Goal: Navigation & Orientation: Find specific page/section

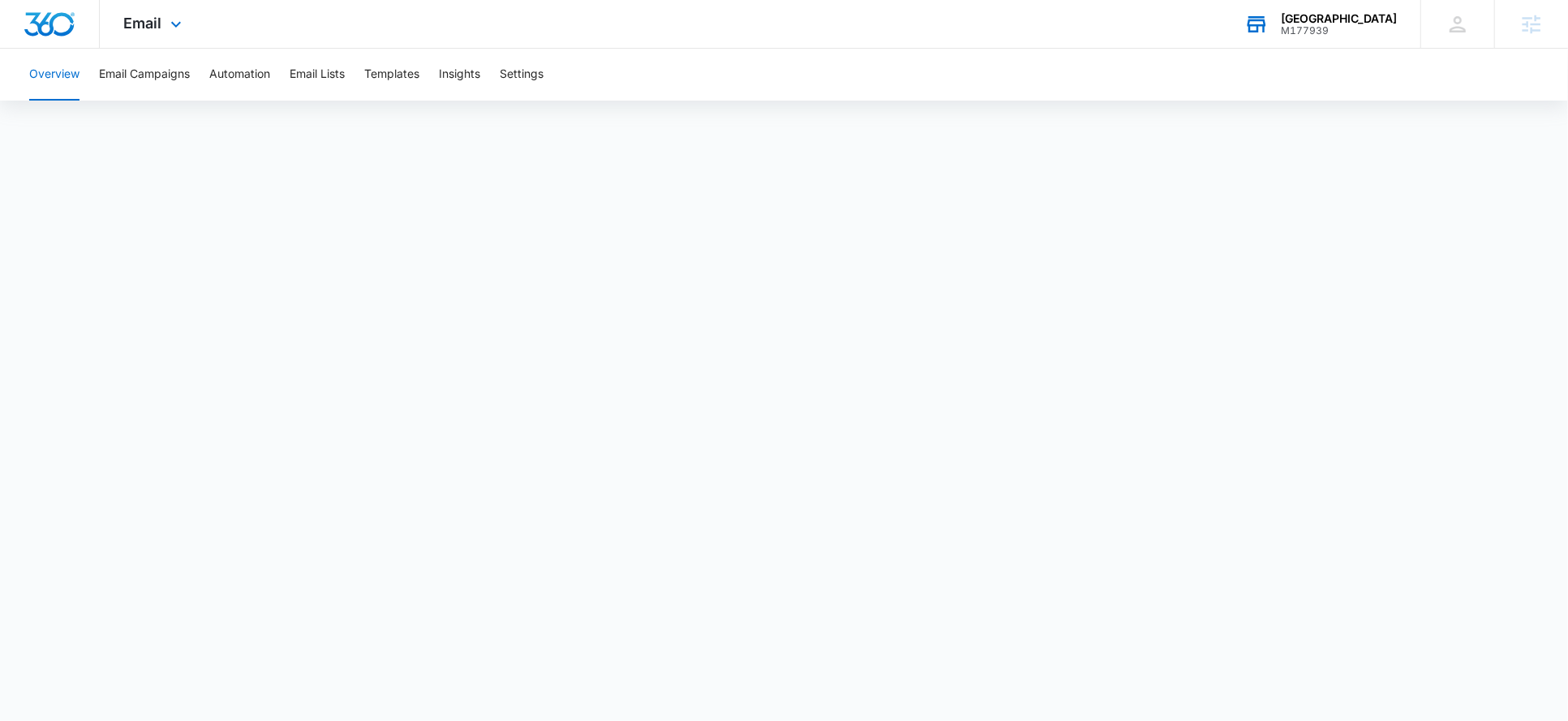
click at [1311, 29] on div "M177939" at bounding box center [1339, 31] width 116 height 11
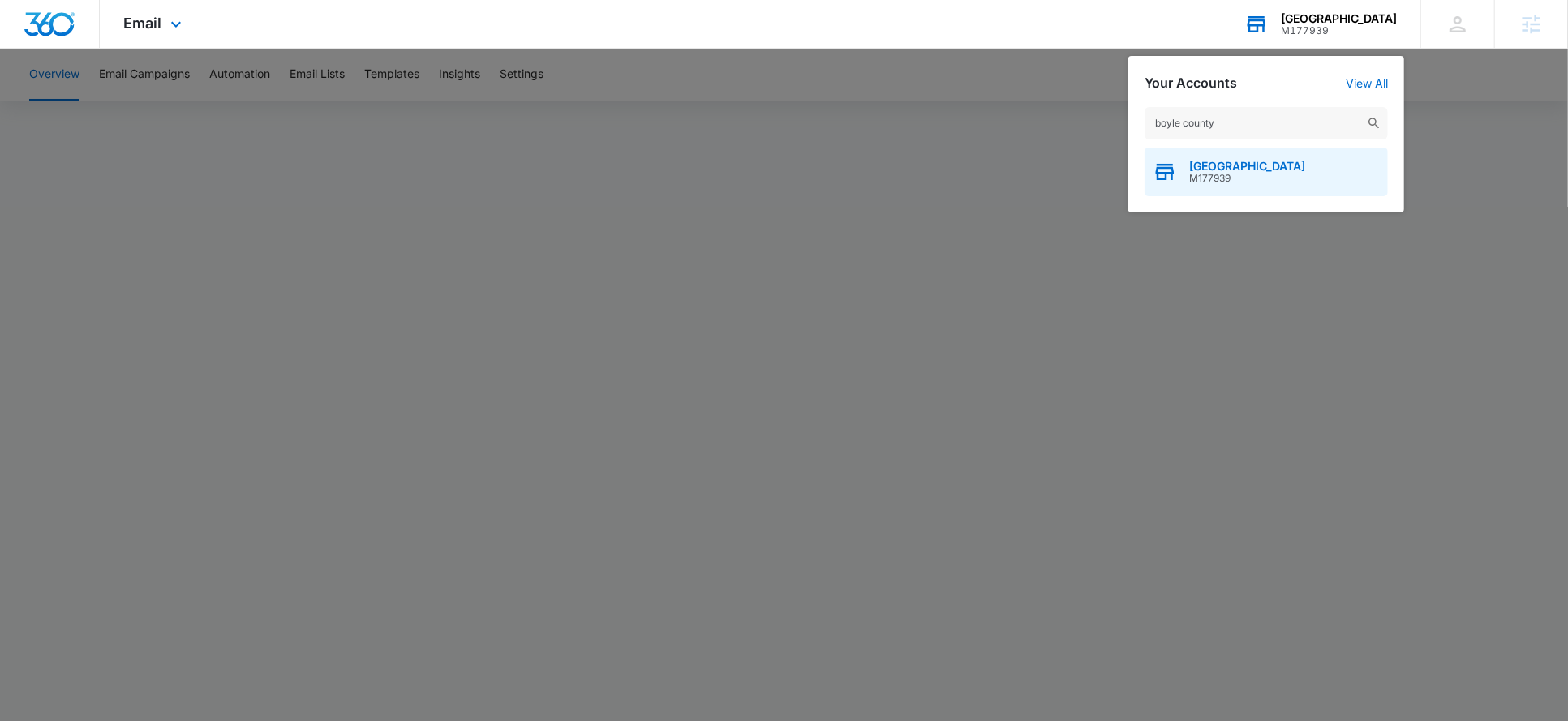
type input "boyle county"
click at [1239, 165] on span "Boyle County Performing Arts Center" at bounding box center [1248, 166] width 116 height 13
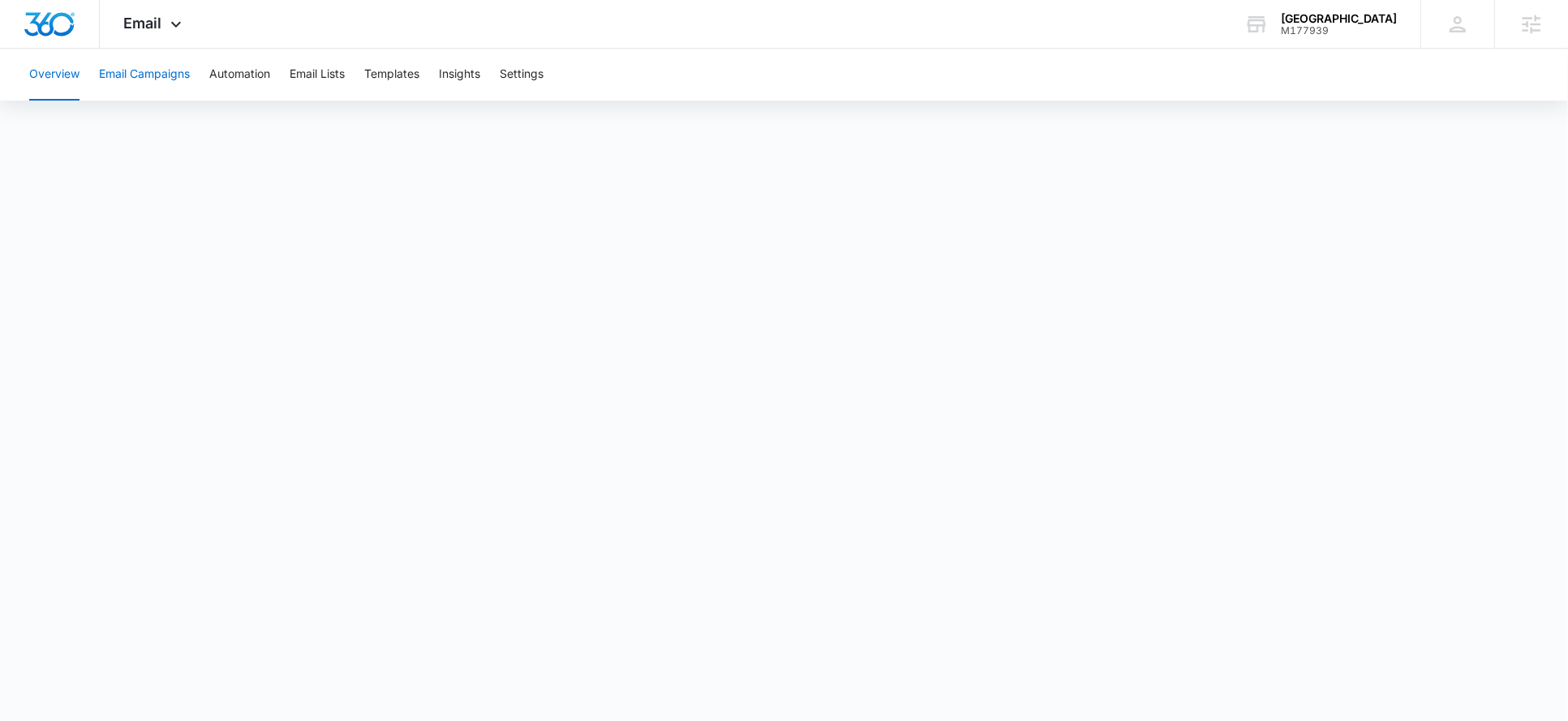
click at [171, 75] on button "Email Campaigns" at bounding box center [144, 74] width 91 height 52
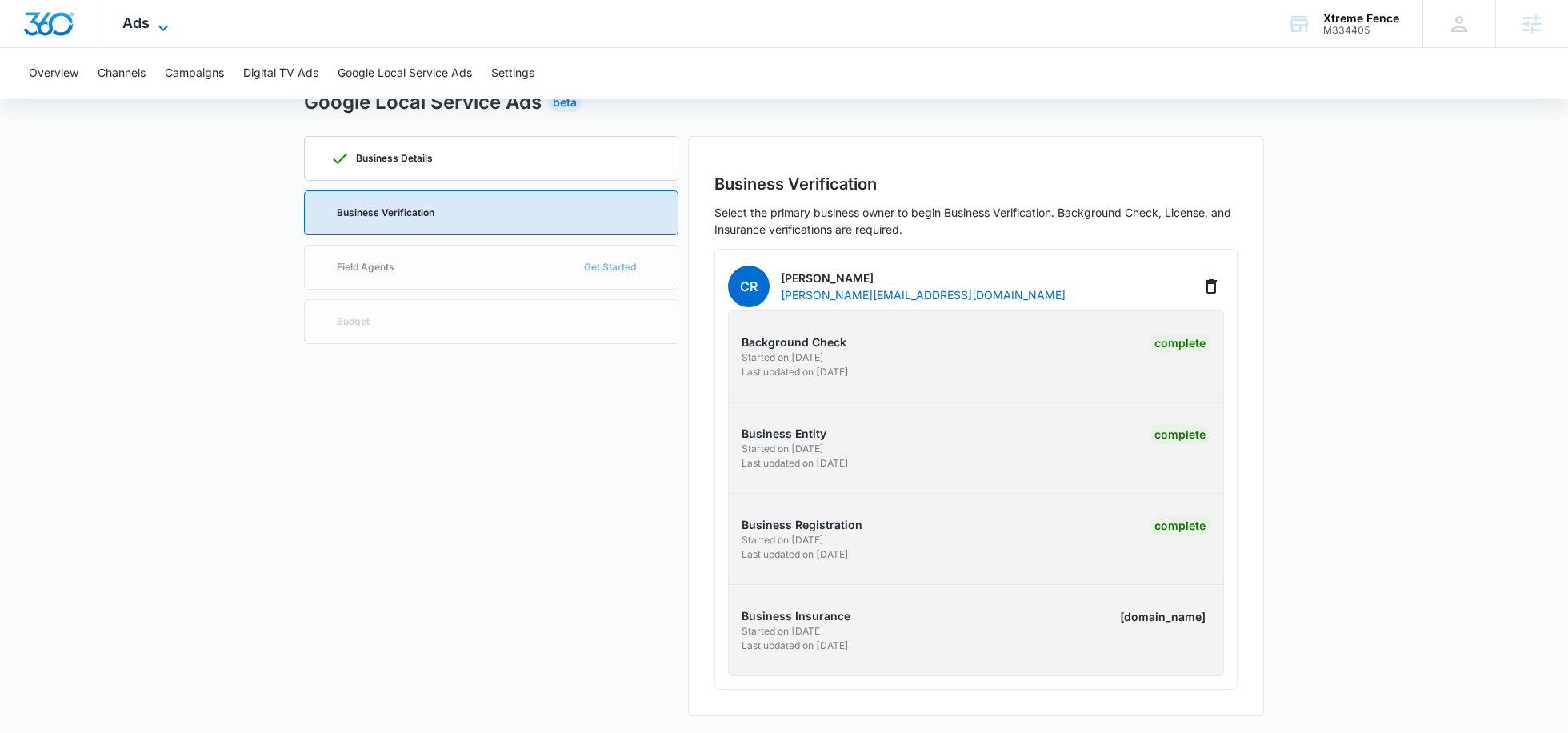
click at [139, 29] on span "Ads" at bounding box center [136, 23] width 27 height 17
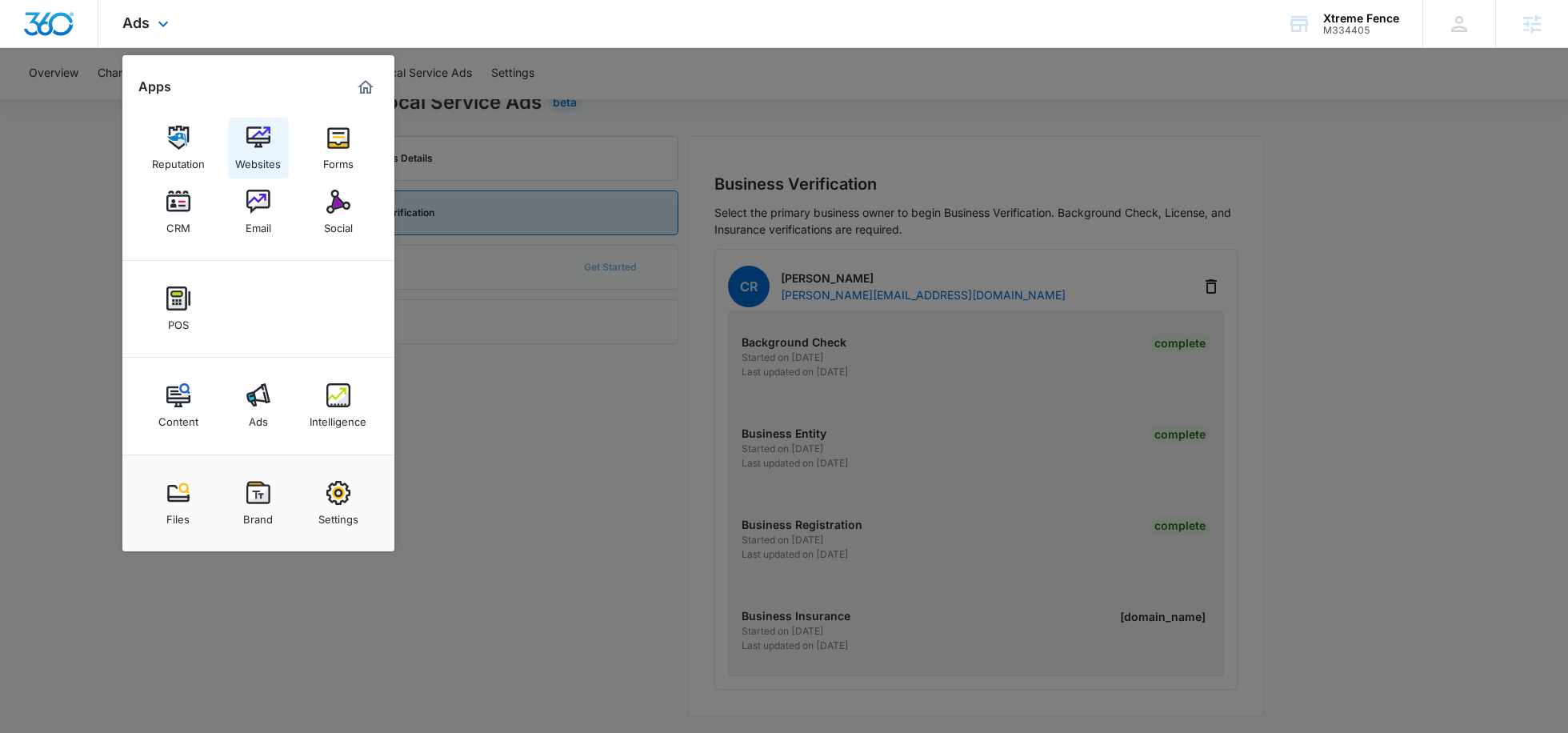
click at [266, 141] on img at bounding box center [259, 137] width 24 height 24
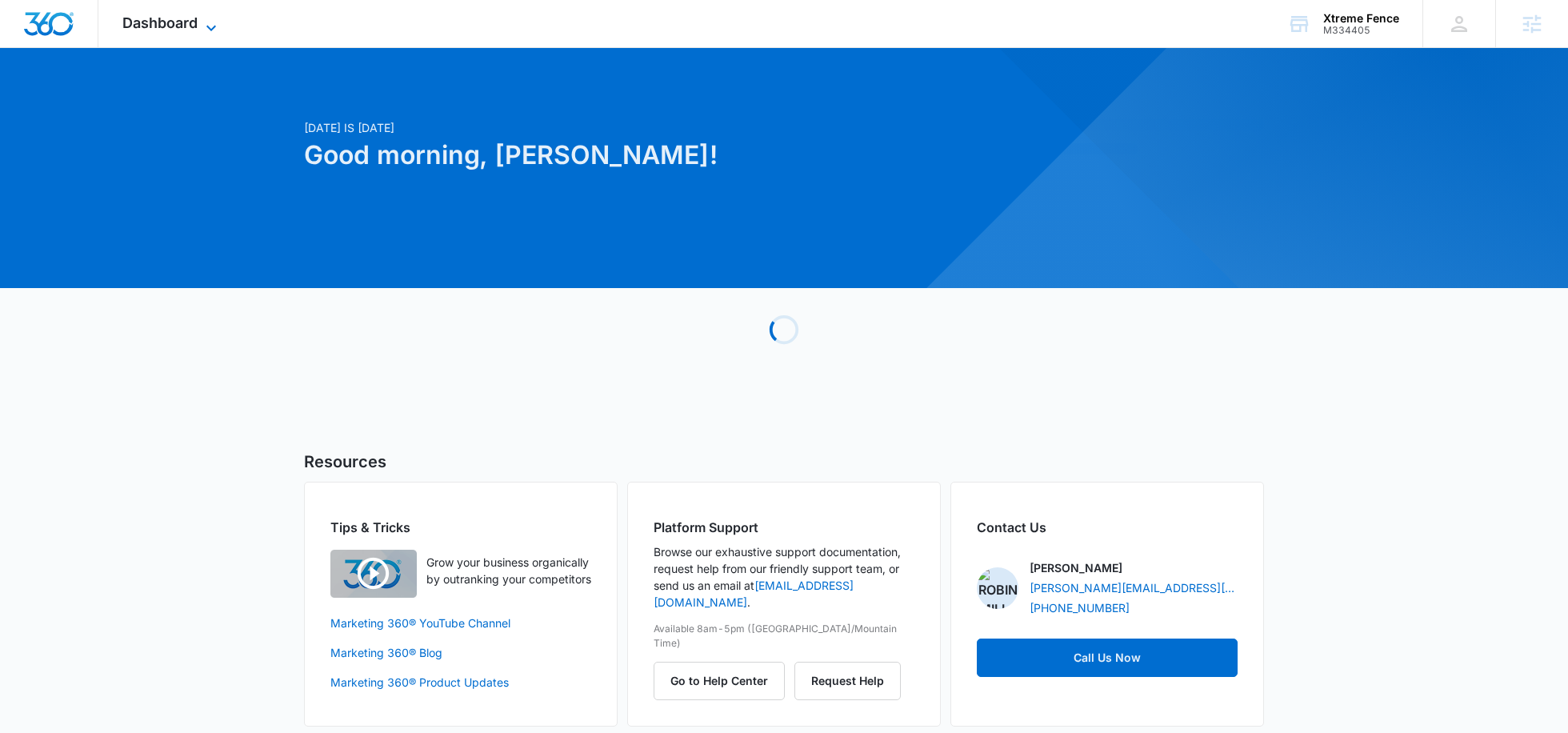
click at [203, 27] on icon at bounding box center [211, 28] width 19 height 19
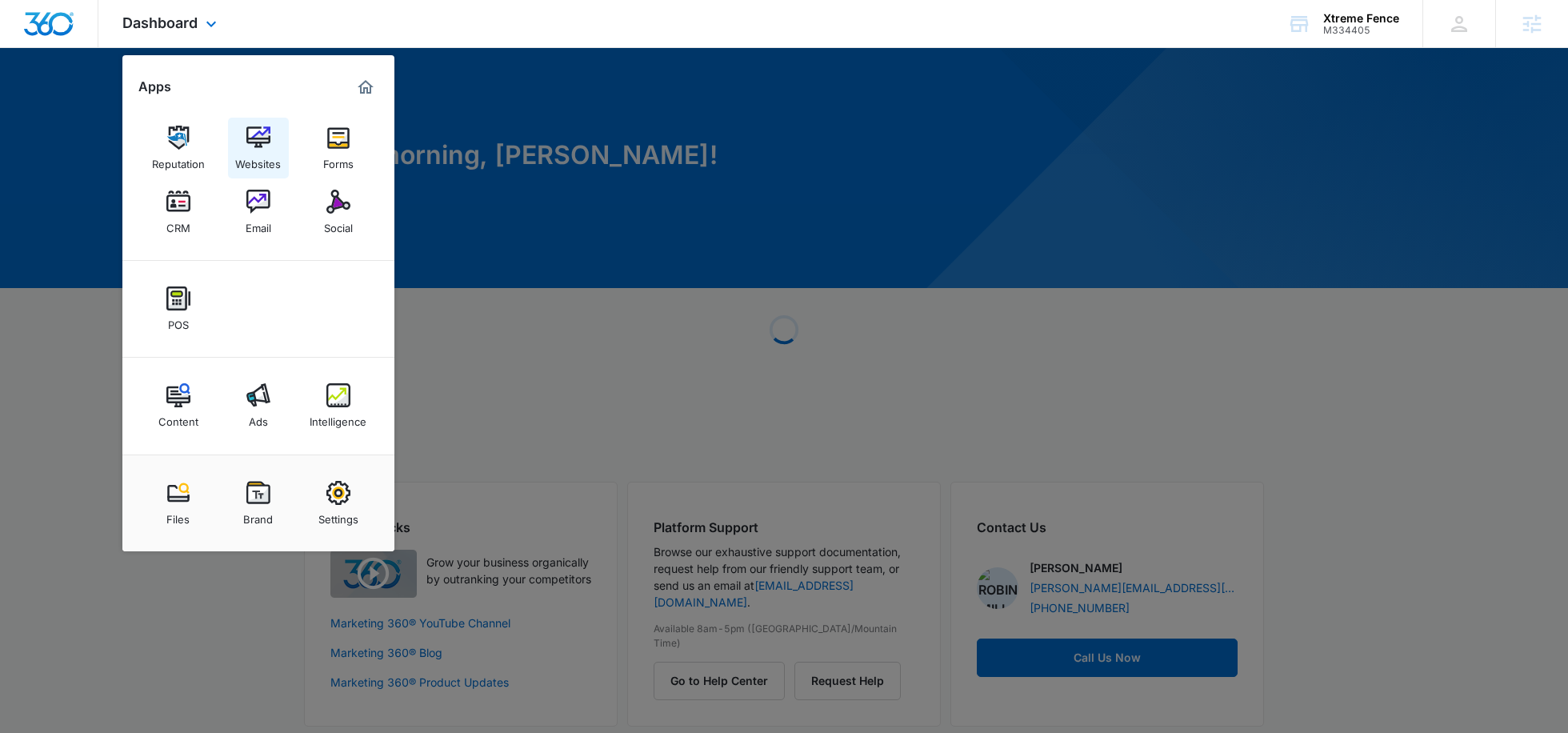
click at [258, 158] on div "Websites" at bounding box center [258, 160] width 45 height 21
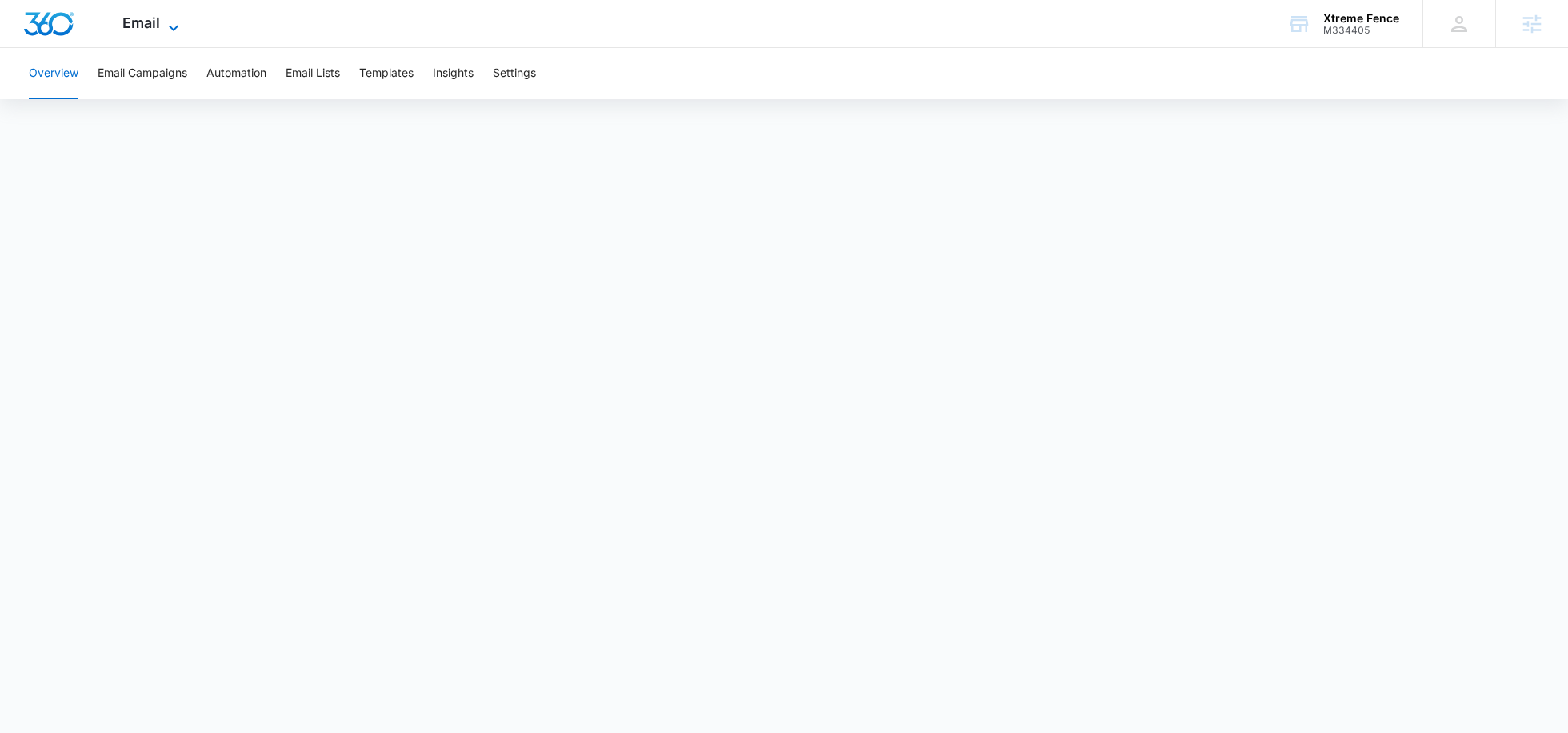
click at [174, 21] on icon at bounding box center [174, 28] width 19 height 19
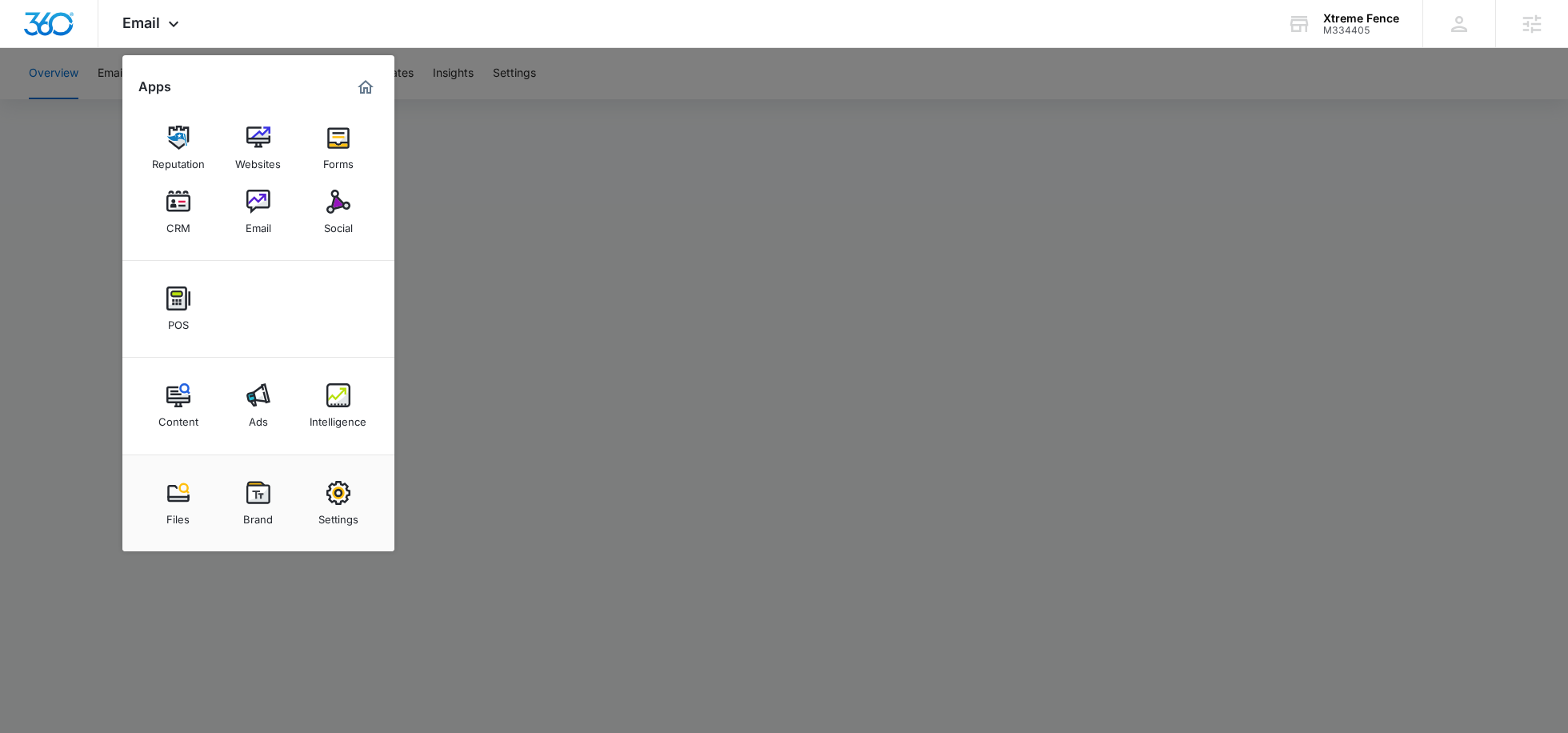
click at [583, 289] on div at bounding box center [784, 366] width 1568 height 733
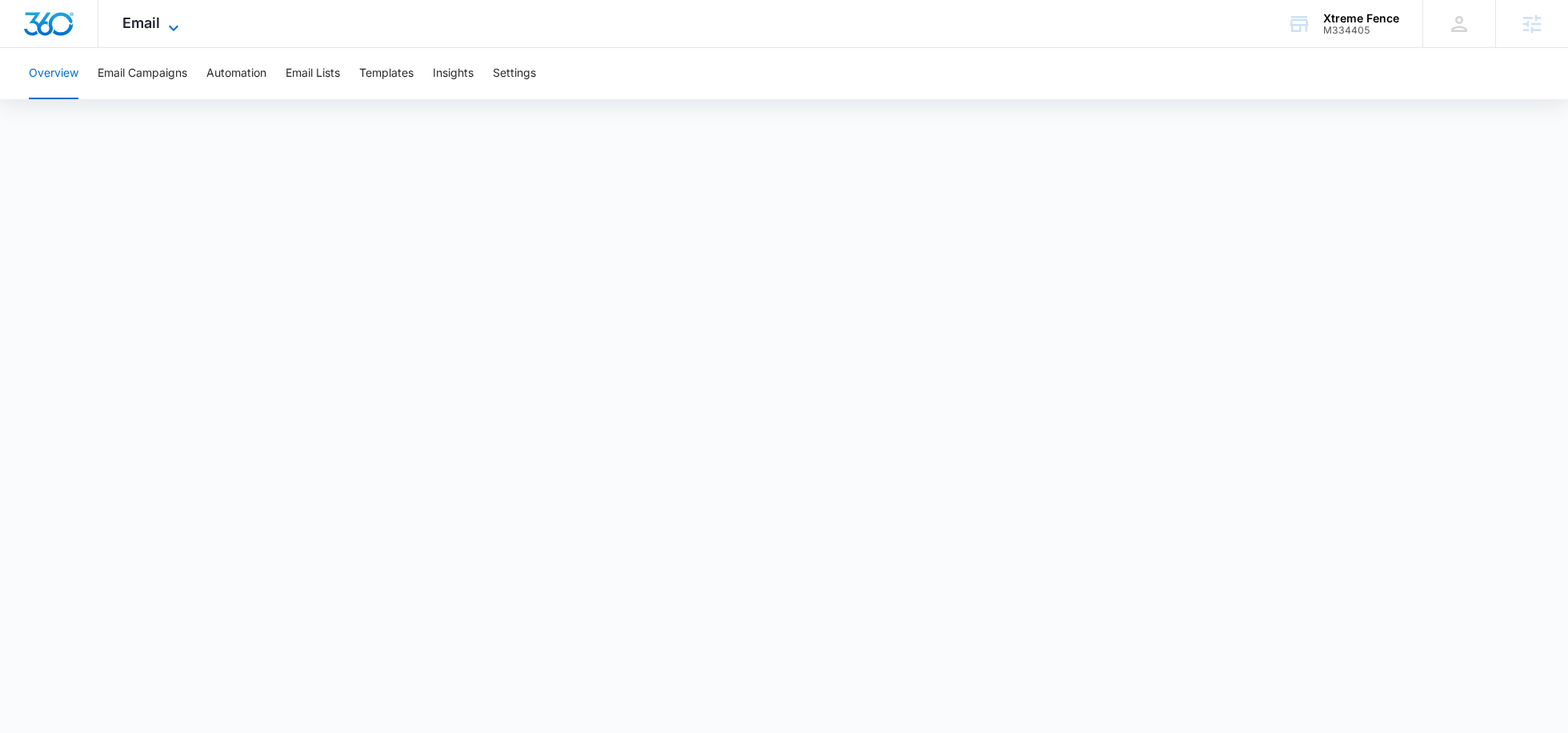
click at [169, 28] on icon at bounding box center [174, 28] width 19 height 19
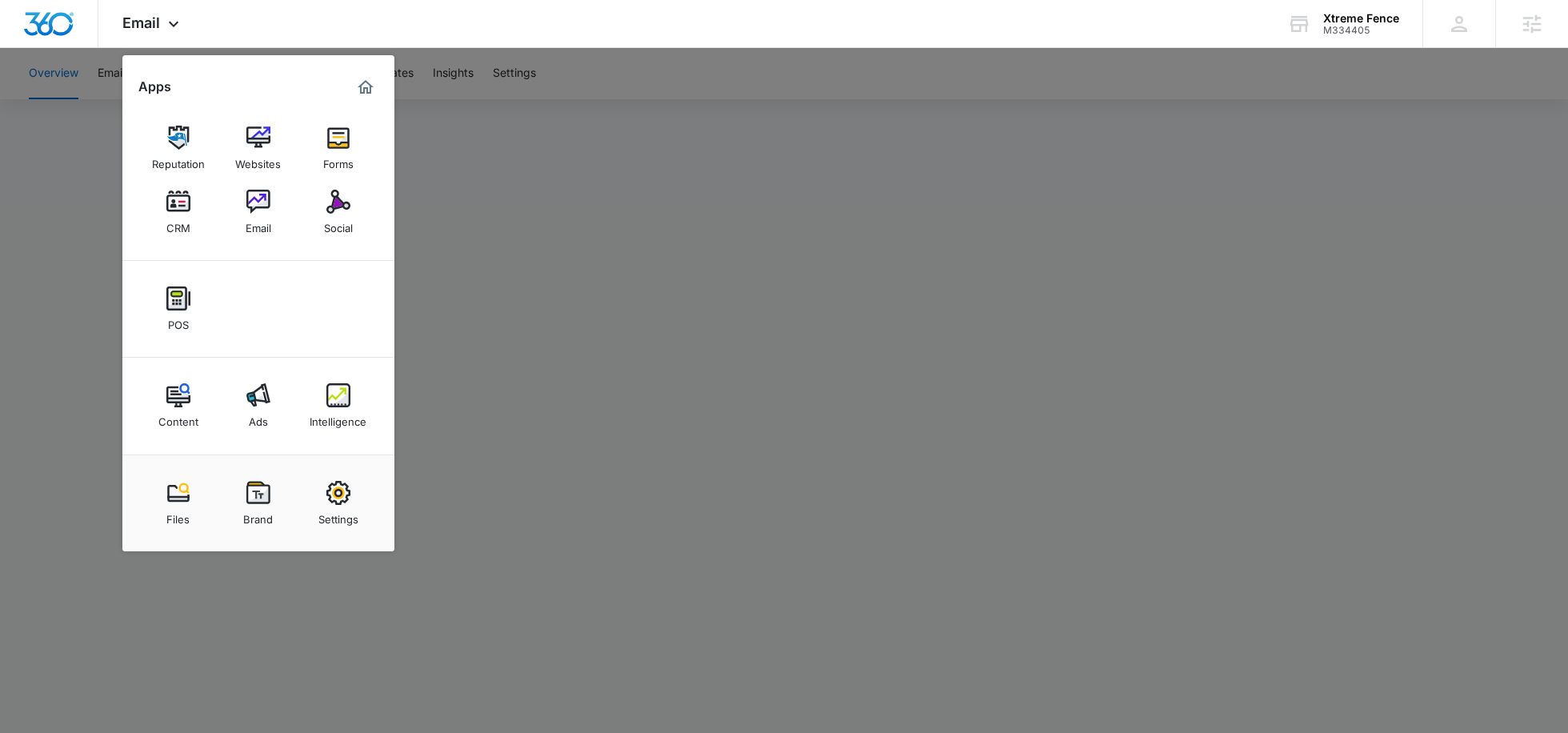
click at [474, 165] on div at bounding box center [784, 366] width 1568 height 733
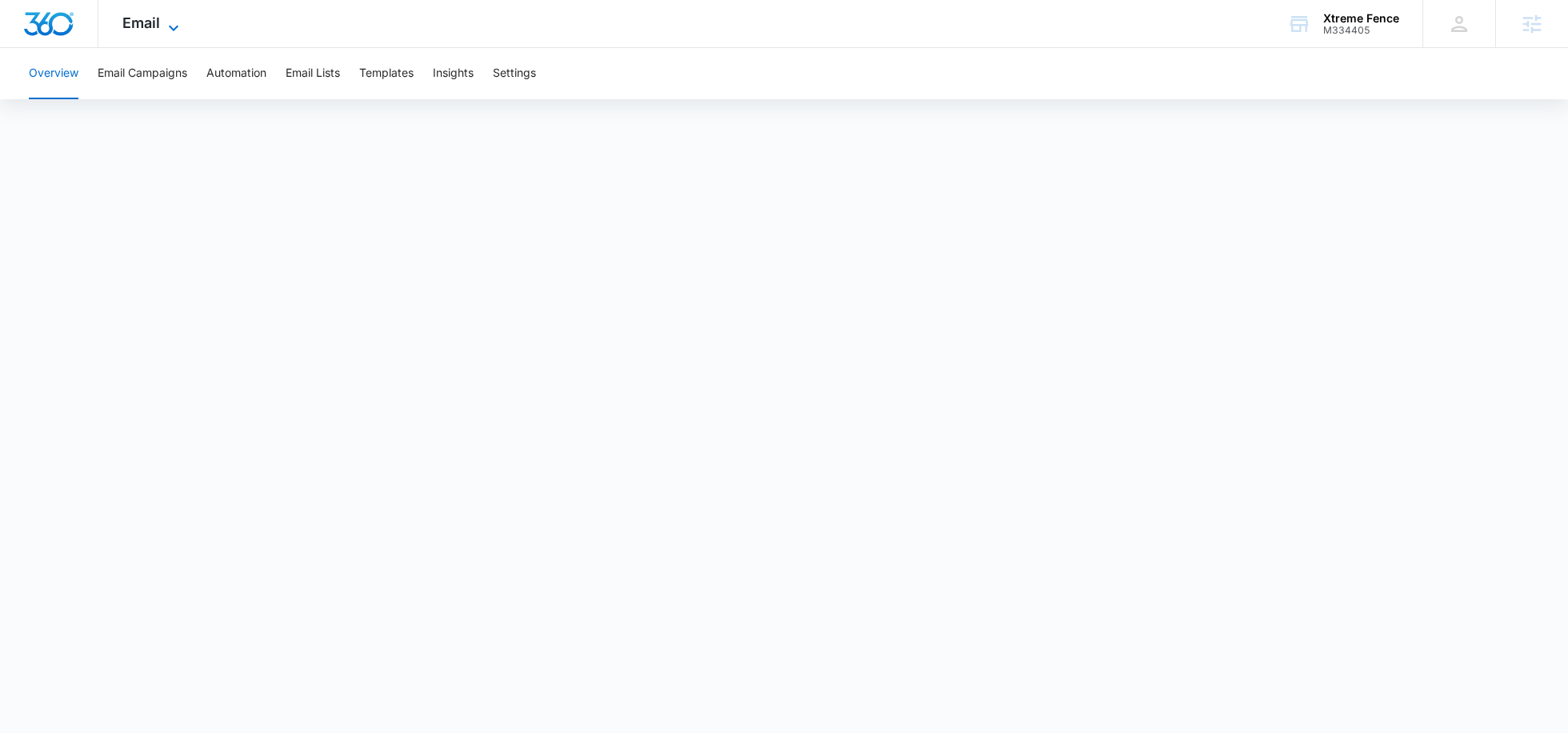
click at [154, 28] on span "Email" at bounding box center [141, 23] width 38 height 17
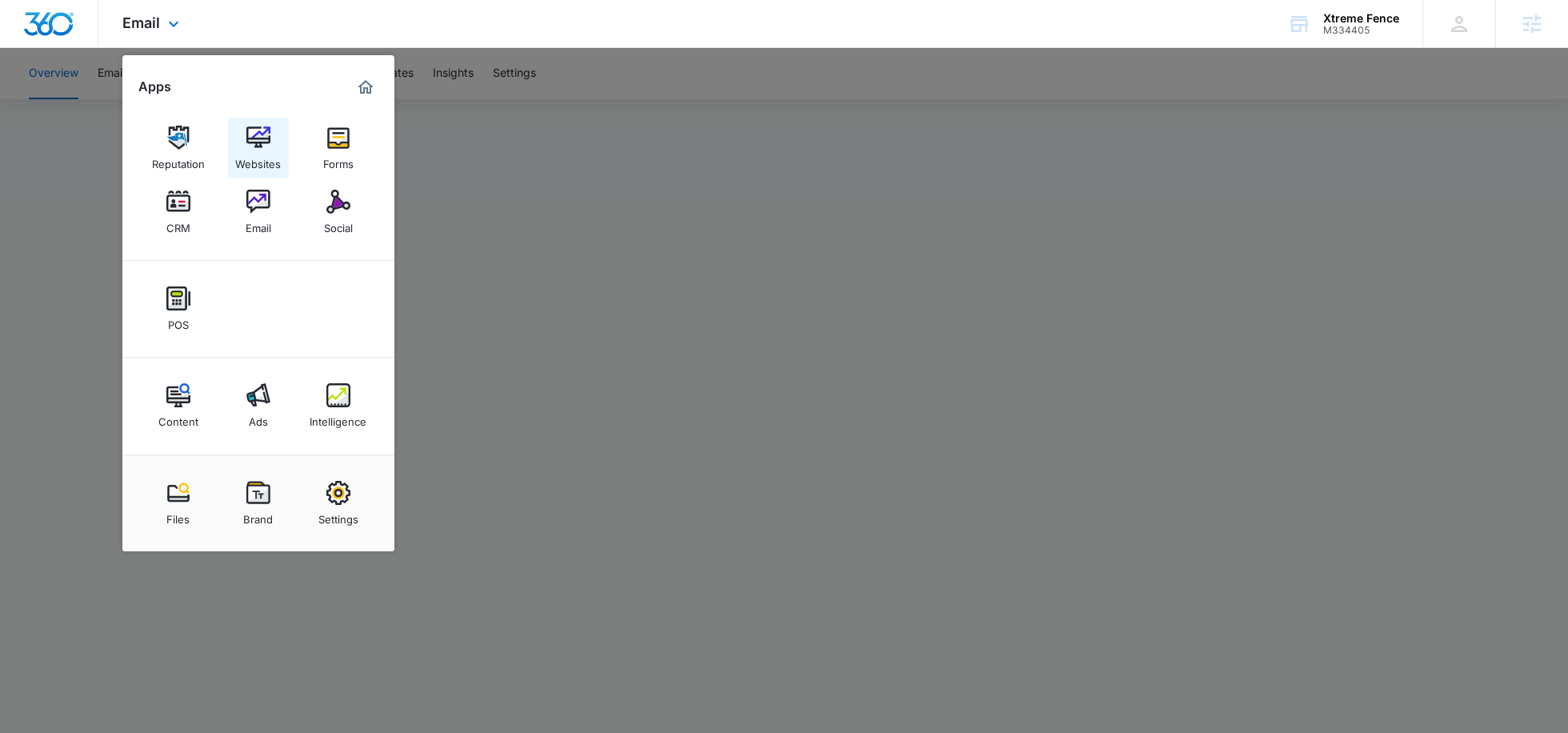
click at [255, 144] on img at bounding box center [259, 137] width 24 height 24
